Goal: Book appointment/travel/reservation

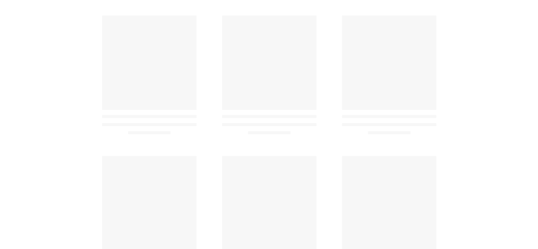
scroll to position [276, 0]
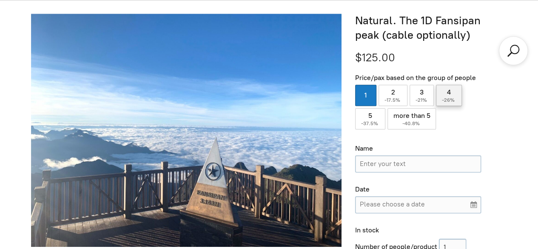
click at [447, 97] on span "-26%" at bounding box center [449, 100] width 14 height 6
click at [447, 97] on input "4 ( -26% )" at bounding box center [449, 95] width 26 height 21
radio input "true"
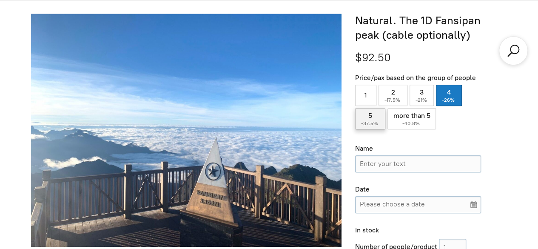
click at [380, 116] on label "5 ( -37.5% )" at bounding box center [370, 118] width 30 height 21
click at [380, 116] on input "5 ( -37.5% )" at bounding box center [370, 118] width 30 height 21
radio input "true"
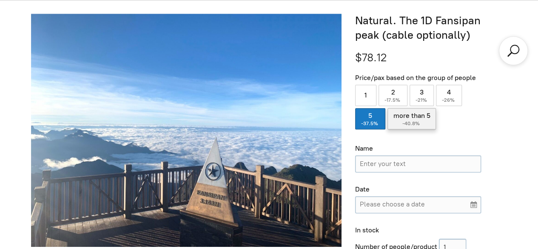
click at [417, 121] on span "-40.8%" at bounding box center [411, 123] width 19 height 6
click at [417, 121] on input "more than 5 ( -40.8% )" at bounding box center [411, 118] width 49 height 21
radio input "true"
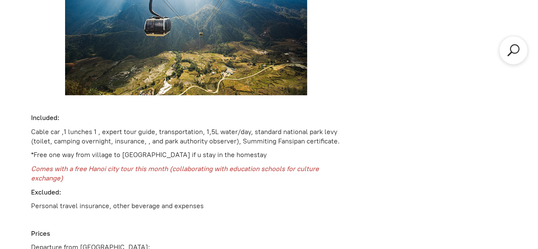
scroll to position [1084, 0]
